Goal: Navigation & Orientation: Find specific page/section

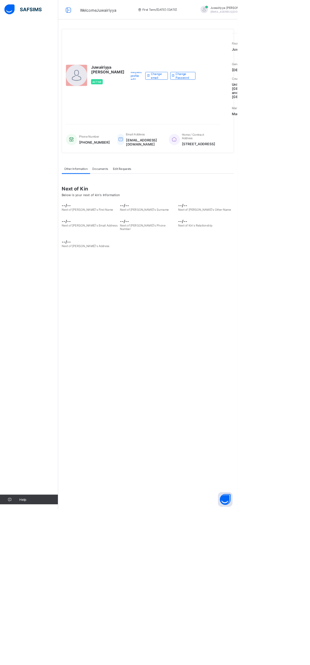
click at [182, 17] on div "First Term / 2025-2026" at bounding box center [205, 12] width 94 height 25
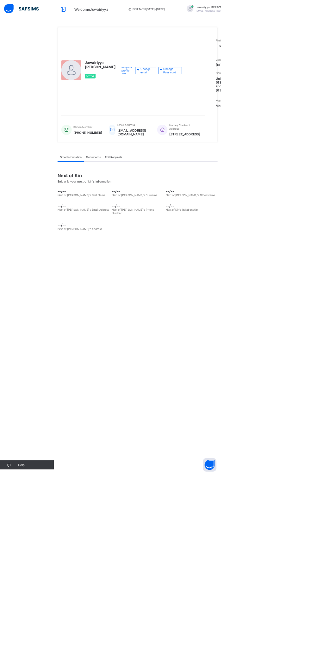
click at [115, 10] on span "Welcome Juwairiyya" at bounding box center [127, 13] width 47 height 6
